Goal: Information Seeking & Learning: Check status

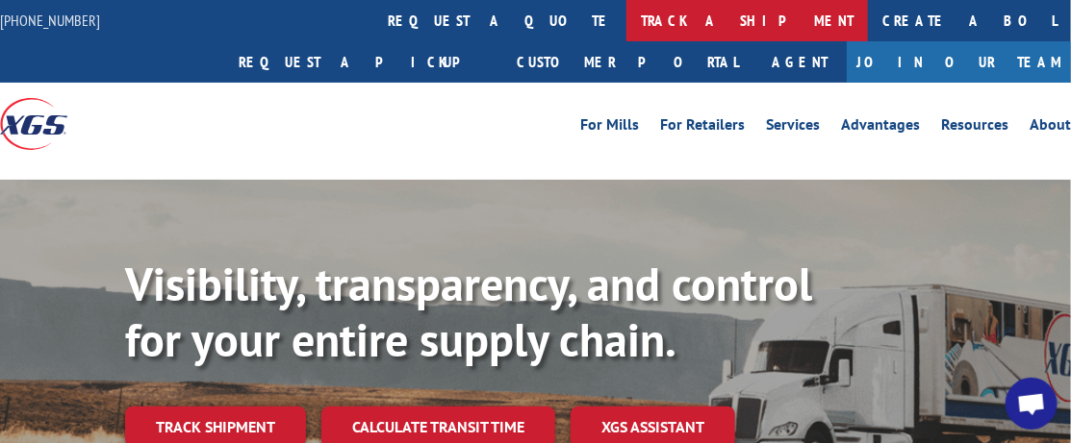
click at [626, 25] on link "track a shipment" at bounding box center [746, 20] width 241 height 41
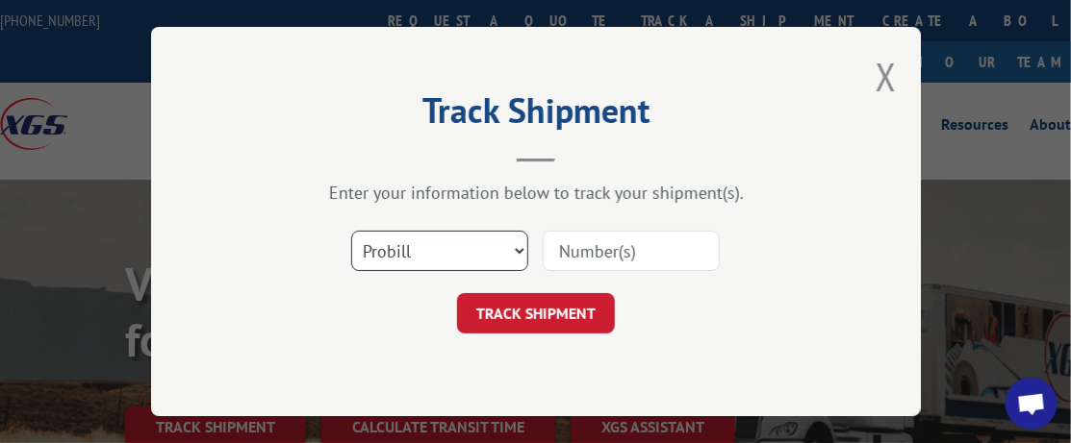
click at [442, 249] on select "Select category... Probill BOL PO" at bounding box center [439, 251] width 177 height 40
select select "po"
click at [351, 231] on select "Select category... Probill BOL PO" at bounding box center [439, 251] width 177 height 40
click at [576, 251] on input at bounding box center [631, 251] width 177 height 40
type input "37609"
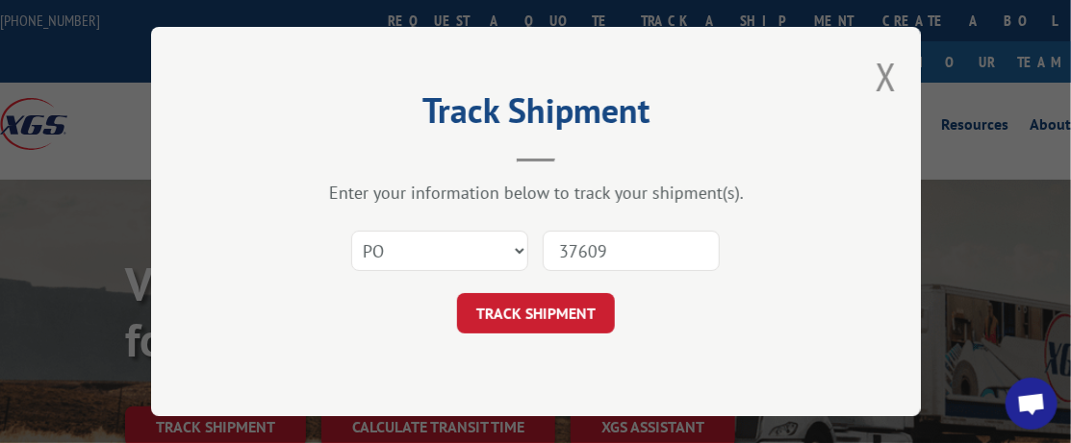
click button "TRACK SHIPMENT" at bounding box center [536, 313] width 158 height 40
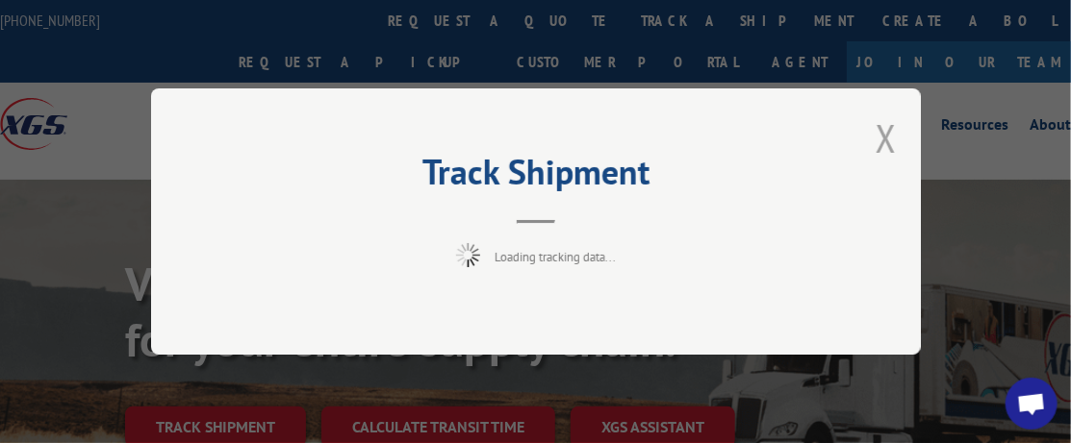
click at [880, 141] on button "Close modal" at bounding box center [885, 138] width 21 height 51
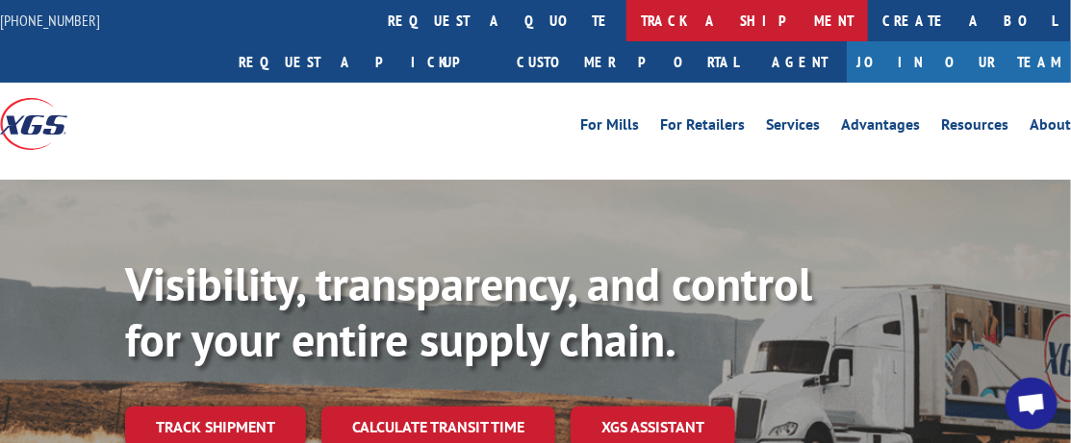
click at [626, 26] on link "track a shipment" at bounding box center [746, 20] width 241 height 41
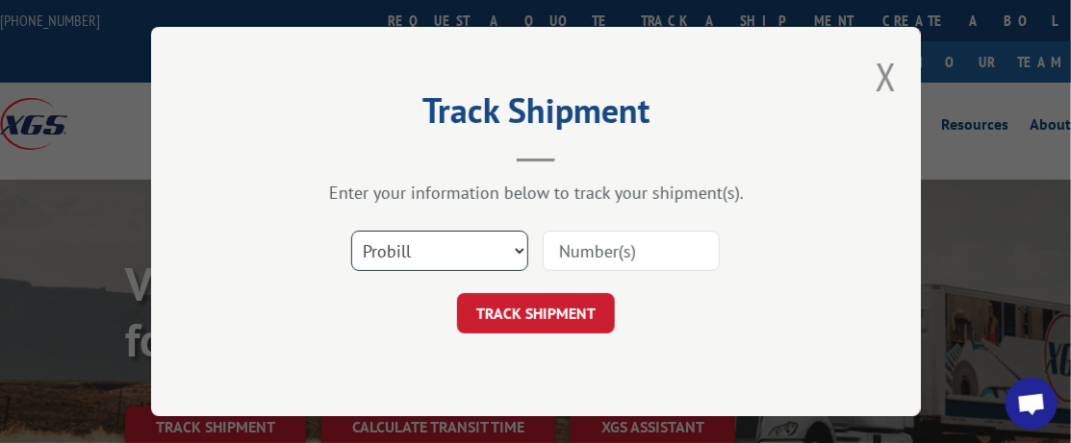
click at [455, 256] on select "Select category... Probill BOL PO" at bounding box center [439, 251] width 177 height 40
select select "po"
click at [351, 231] on select "Select category... Probill BOL PO" at bounding box center [439, 251] width 177 height 40
click at [592, 253] on input at bounding box center [631, 251] width 177 height 40
type input "37609"
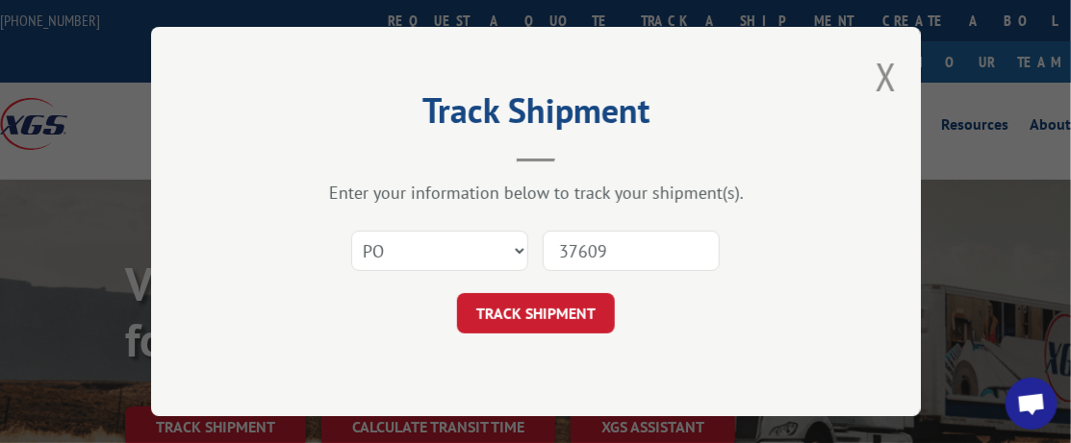
click button "TRACK SHIPMENT" at bounding box center [536, 313] width 158 height 40
